Goal: Transaction & Acquisition: Purchase product/service

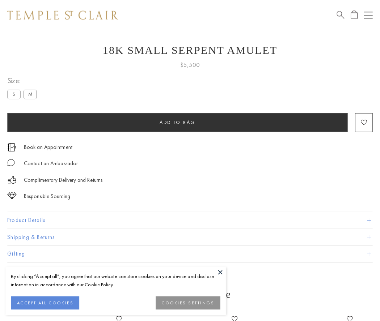
scroll to position [22, 0]
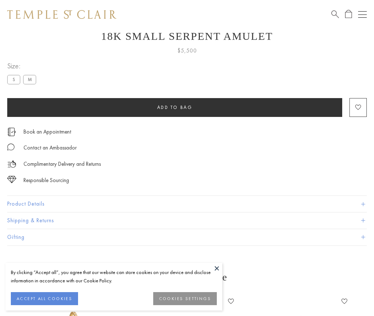
click at [175, 107] on span "Add to bag" at bounding box center [174, 107] width 35 height 6
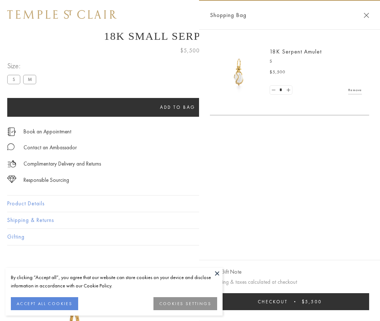
click at [290, 302] on button "Checkout $5,500" at bounding box center [289, 301] width 159 height 17
